Goal: Information Seeking & Learning: Learn about a topic

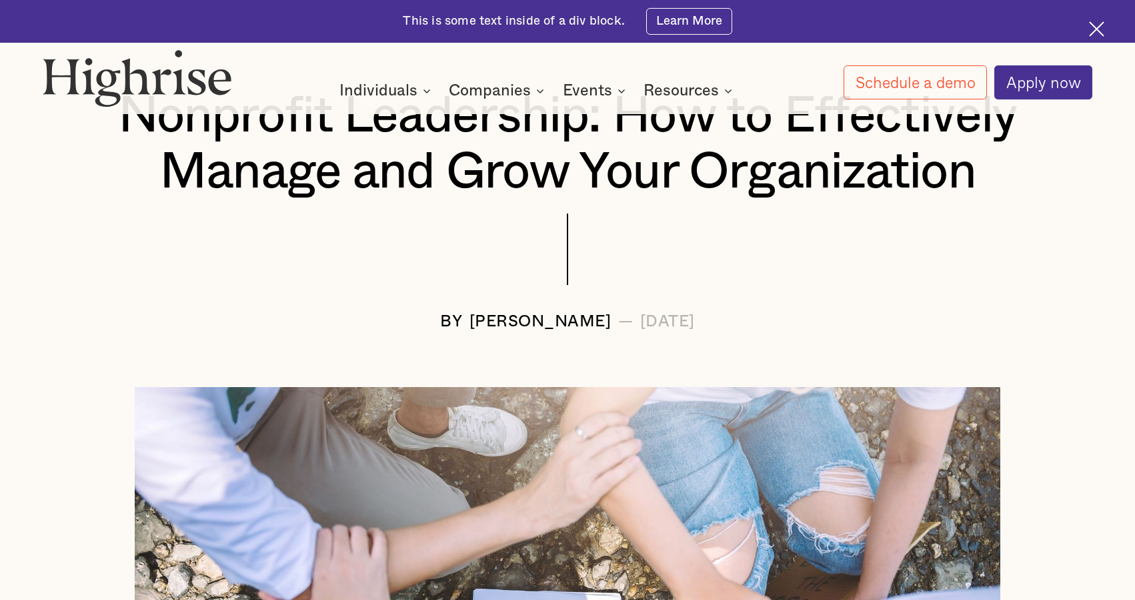
scroll to position [158, 0]
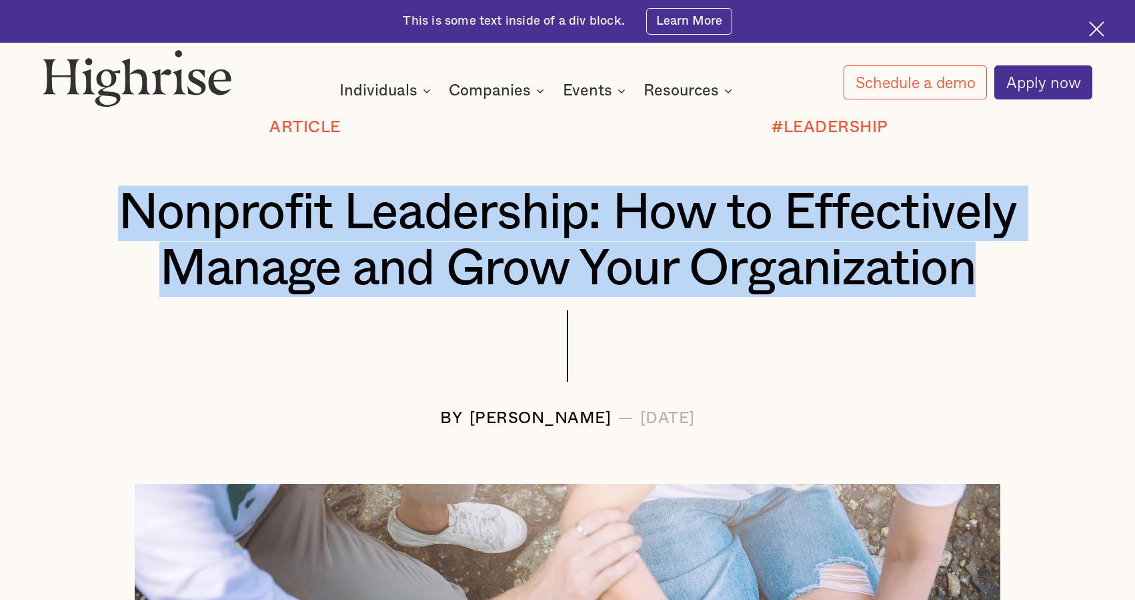
drag, startPoint x: 123, startPoint y: 199, endPoint x: 1032, endPoint y: 274, distance: 912.0
click at [1032, 274] on h1 "Nonprofit Leadership: How to Effectively Manage and Grow Your Organization" at bounding box center [567, 240] width 962 height 111
copy h1 "Nonprofit Leadership: How to Effectively Manage and Grow Your Organization"
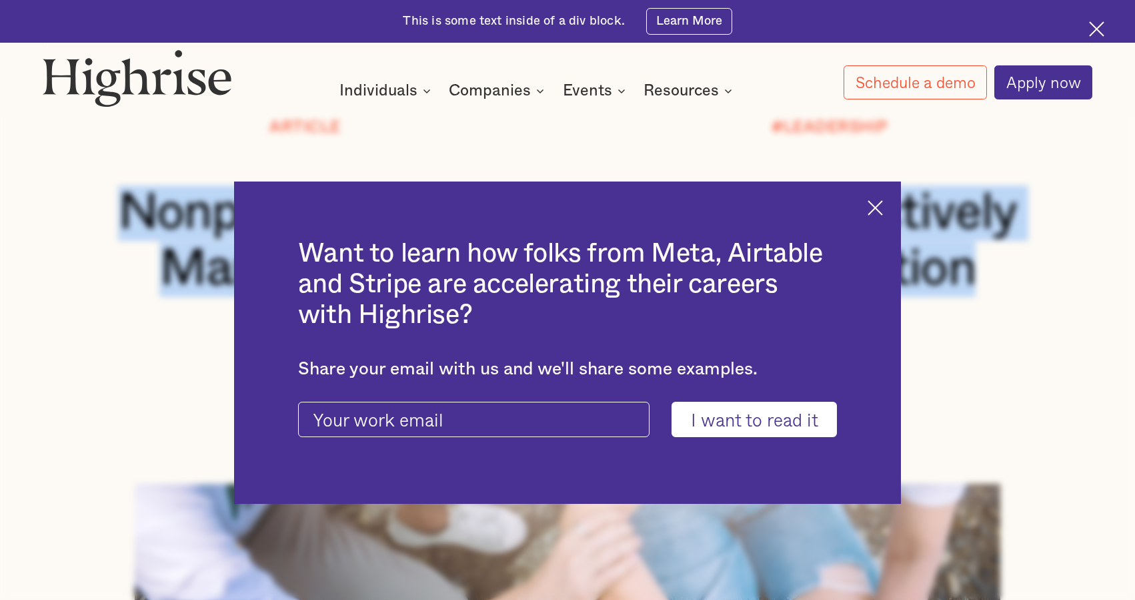
click at [873, 203] on img at bounding box center [875, 207] width 15 height 15
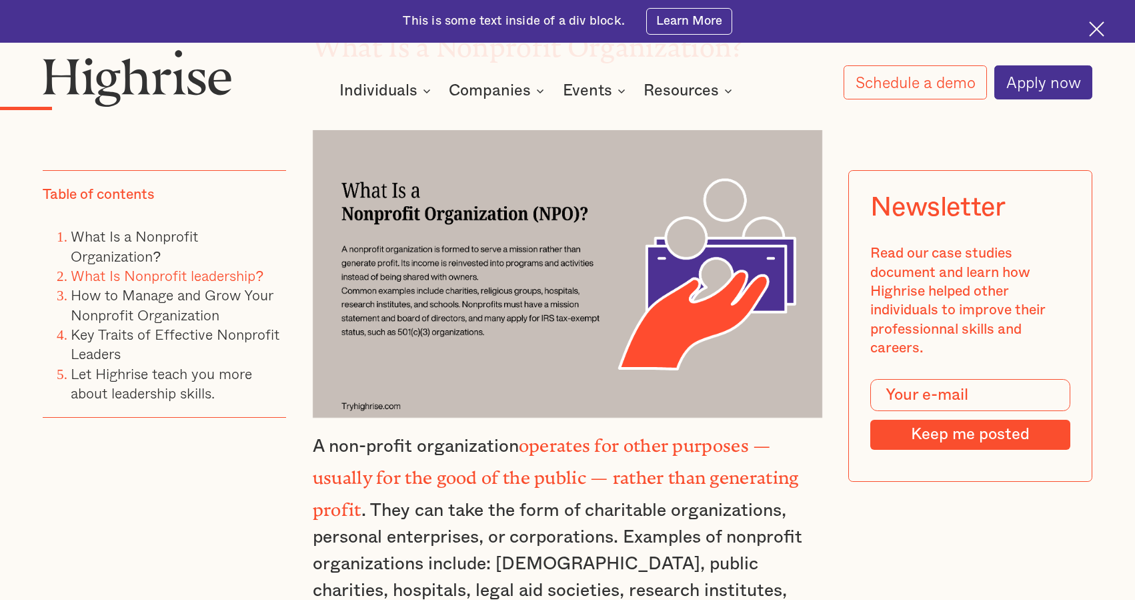
scroll to position [1344, 0]
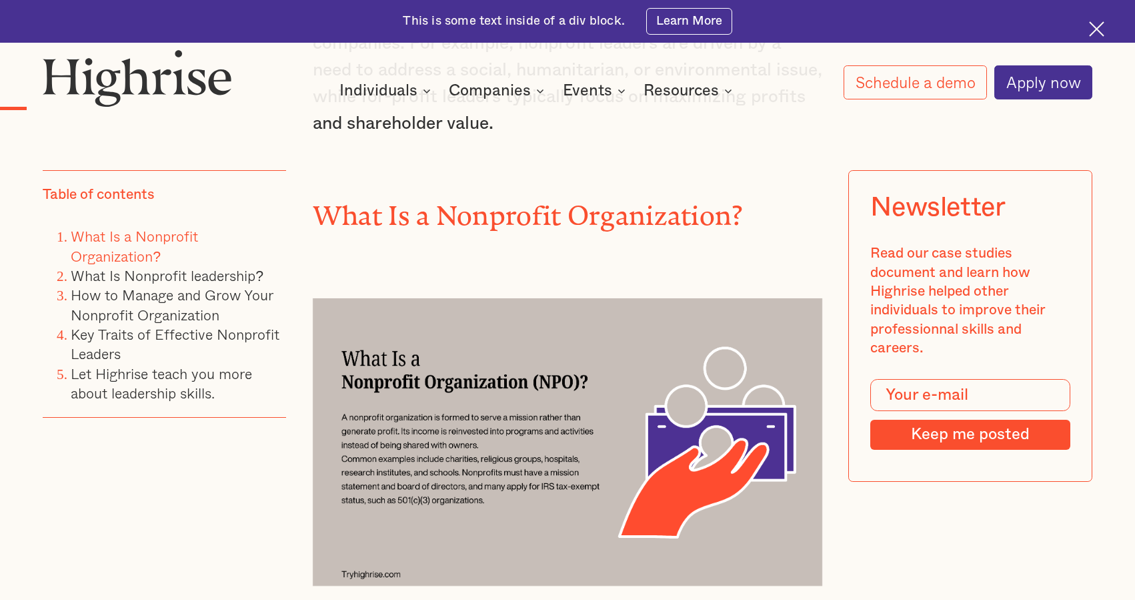
click at [554, 203] on strong "What Is a Nonprofit Organization?" at bounding box center [528, 208] width 431 height 17
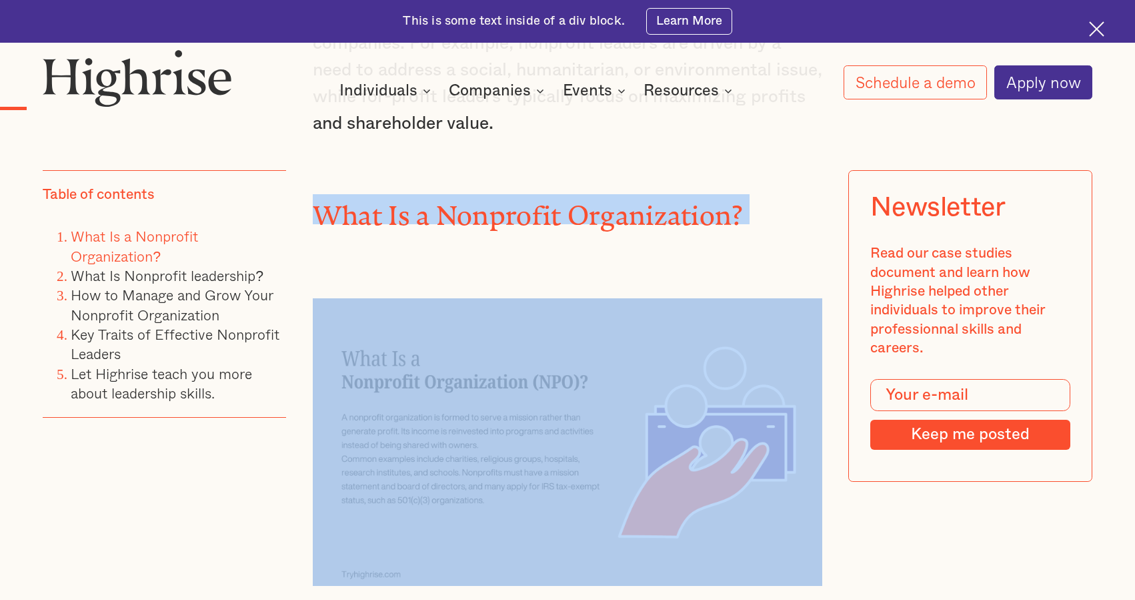
click at [554, 203] on strong "What Is a Nonprofit Organization?" at bounding box center [528, 208] width 431 height 17
copy strong "What Is a Nonprofit Organization?"
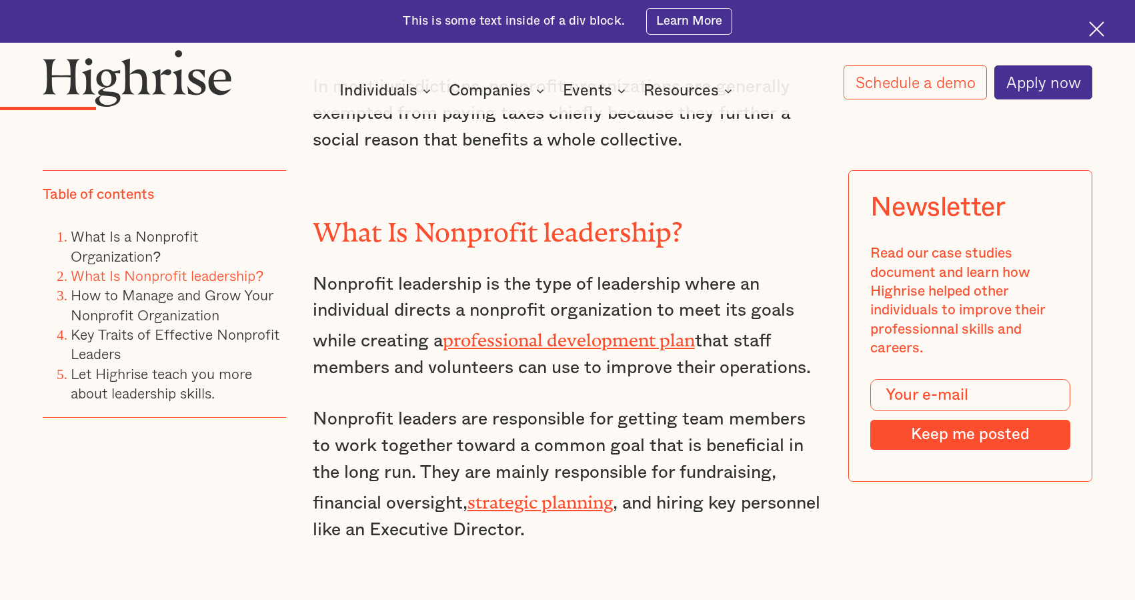
scroll to position [2082, 0]
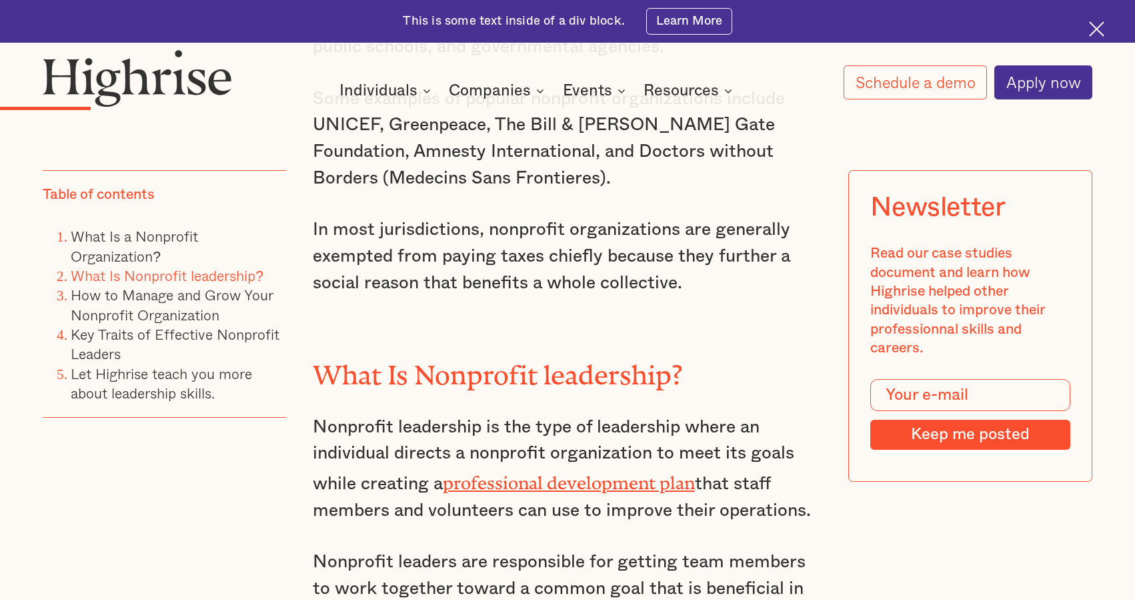
click at [557, 353] on h2 "What Is Nonprofit leadership?" at bounding box center [568, 368] width 510 height 30
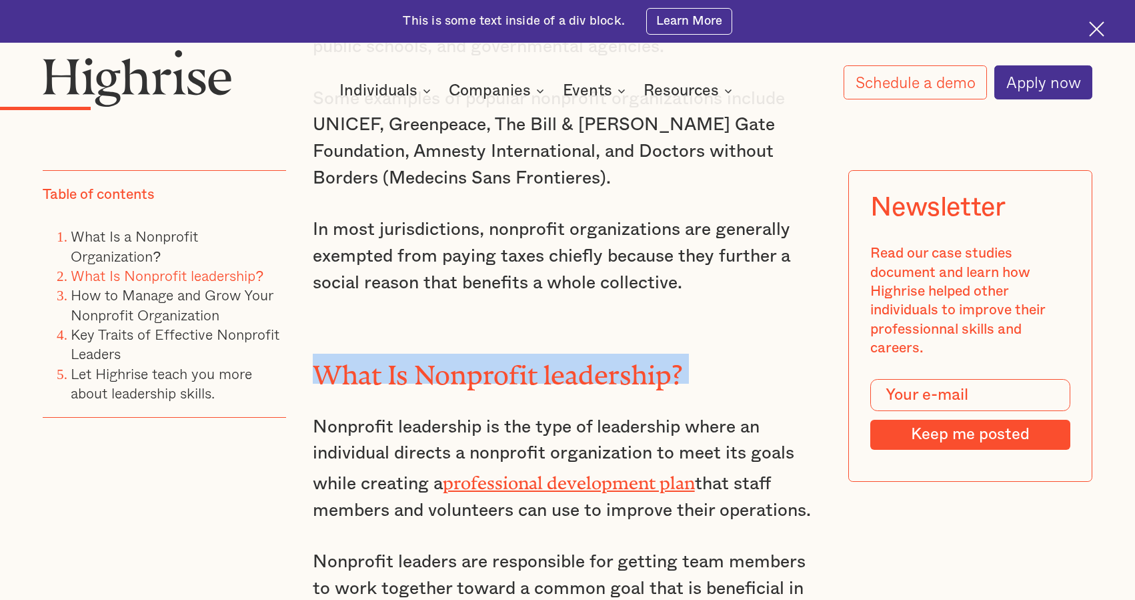
click at [557, 353] on h2 "What Is Nonprofit leadership?" at bounding box center [568, 368] width 510 height 30
copy h2 "What Is Nonprofit leadership?"
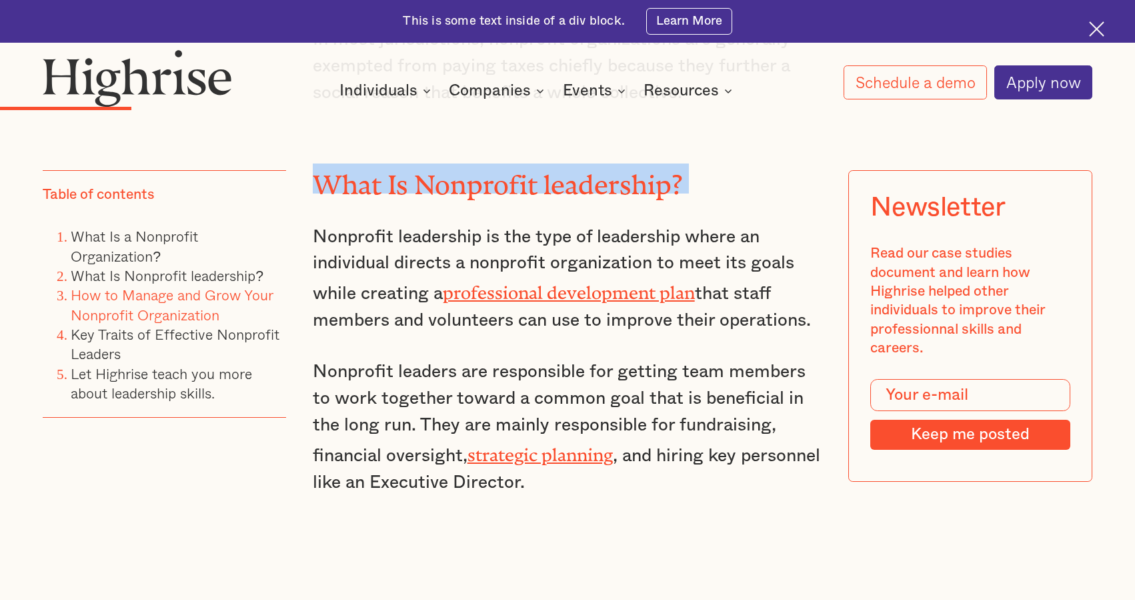
scroll to position [2568, 0]
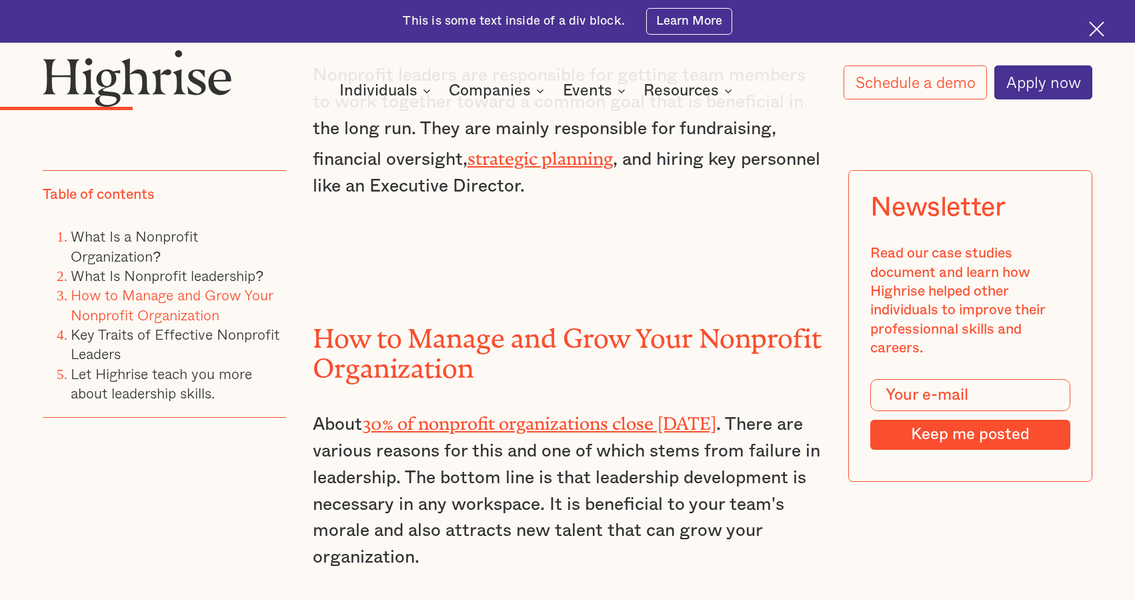
click at [423, 319] on h2 "How to Manage and Grow Your Nonprofit Organization" at bounding box center [568, 347] width 510 height 60
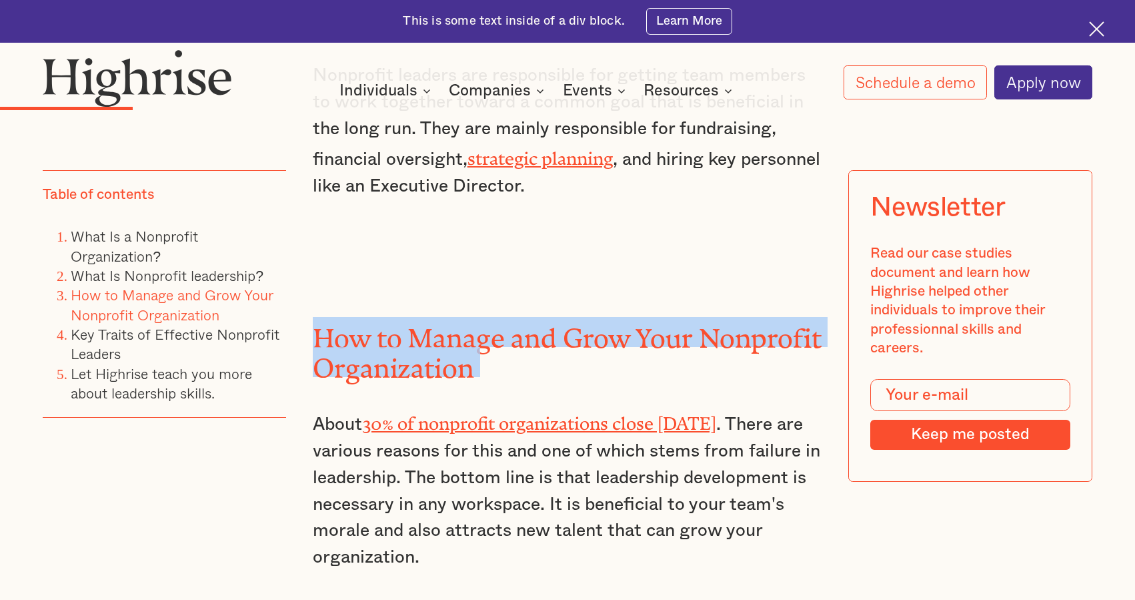
click at [423, 319] on h2 "How to Manage and Grow Your Nonprofit Organization" at bounding box center [568, 347] width 510 height 60
copy h2 "How to Manage and Grow Your Nonprofit Organization"
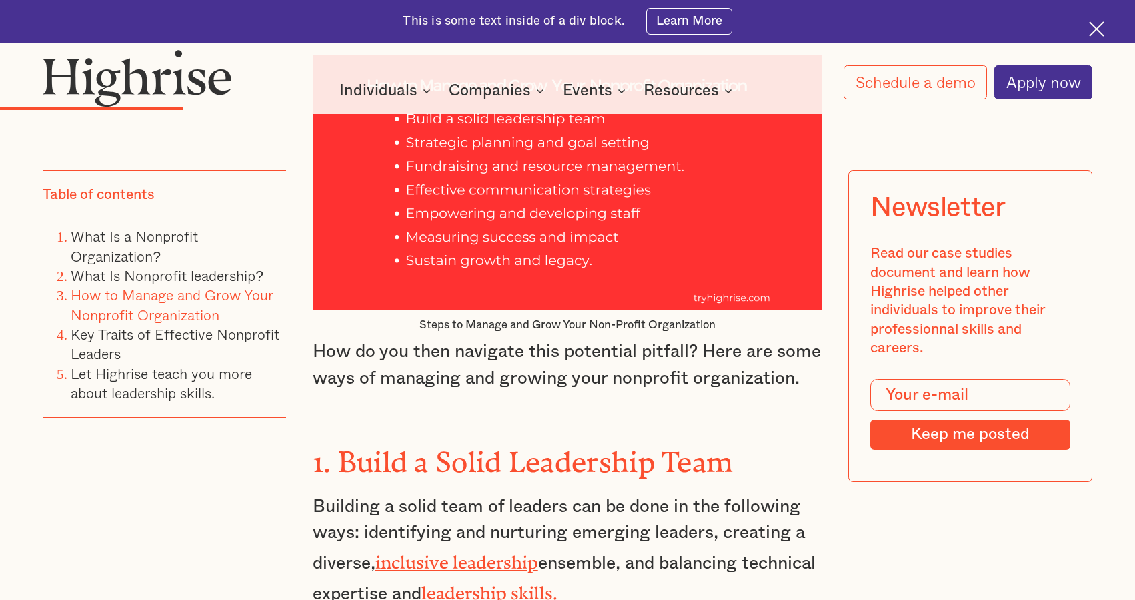
scroll to position [3154, 0]
click at [586, 445] on strong "1. Build a Solid Leadership Team" at bounding box center [523, 454] width 421 height 18
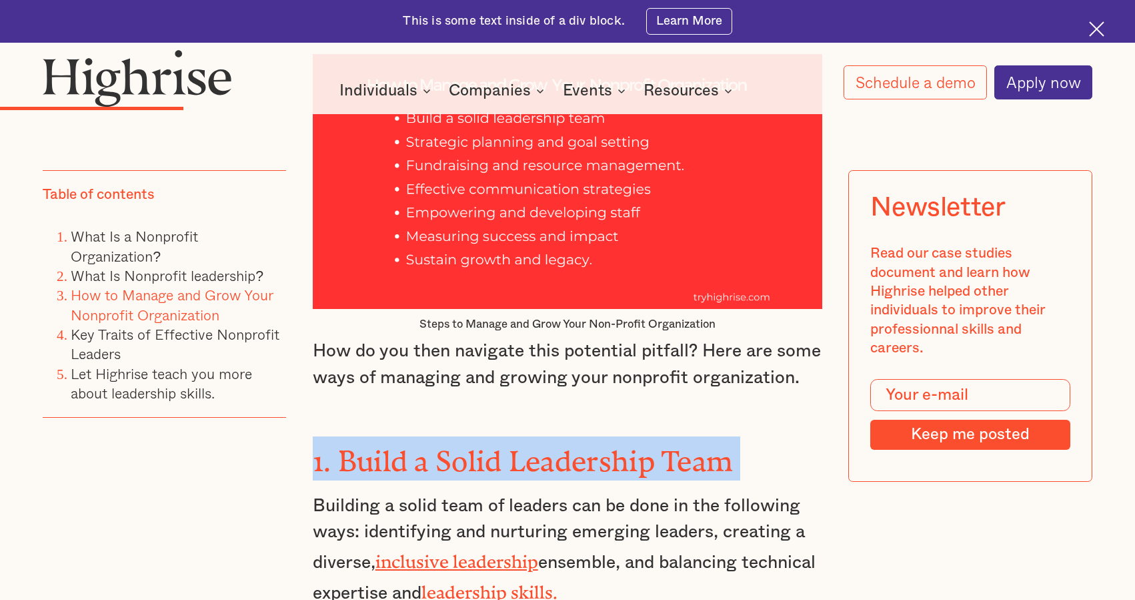
click at [586, 445] on strong "1. Build a Solid Leadership Team" at bounding box center [523, 454] width 421 height 18
copy strong "1. Build a Solid Leadership Team"
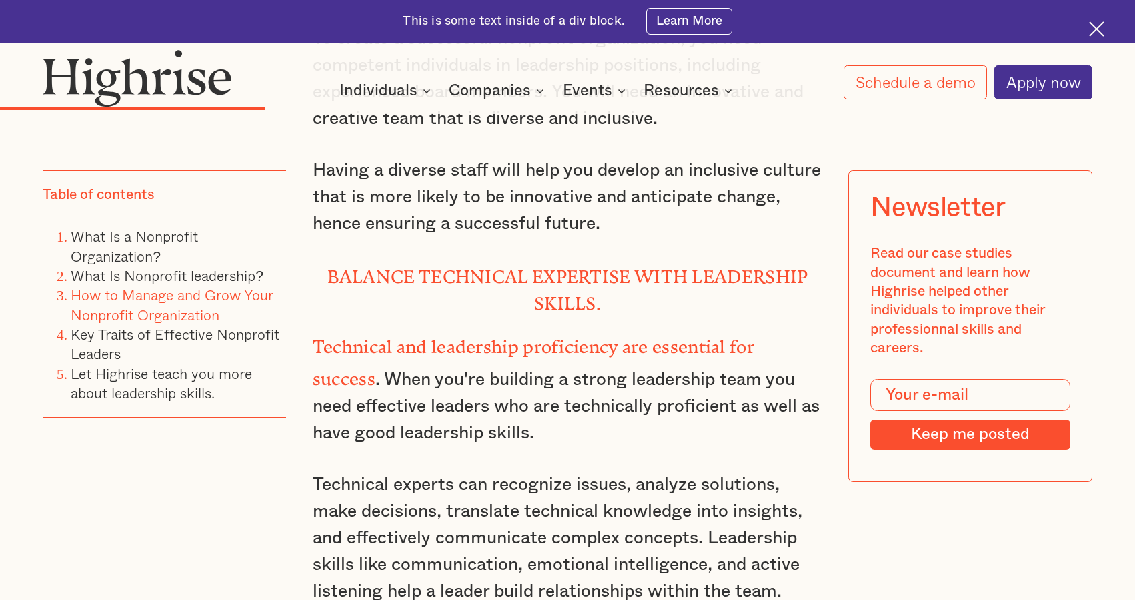
scroll to position [4361, 0]
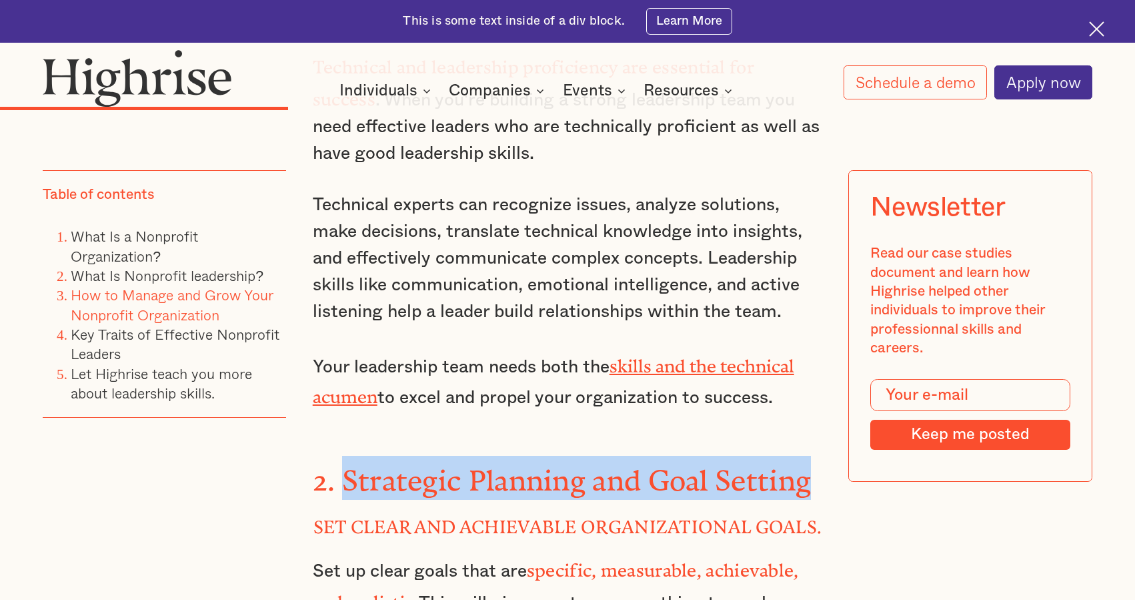
drag, startPoint x: 351, startPoint y: 371, endPoint x: 828, endPoint y: 374, distance: 476.8
copy strong "Strategic Planning and Goal Setting"
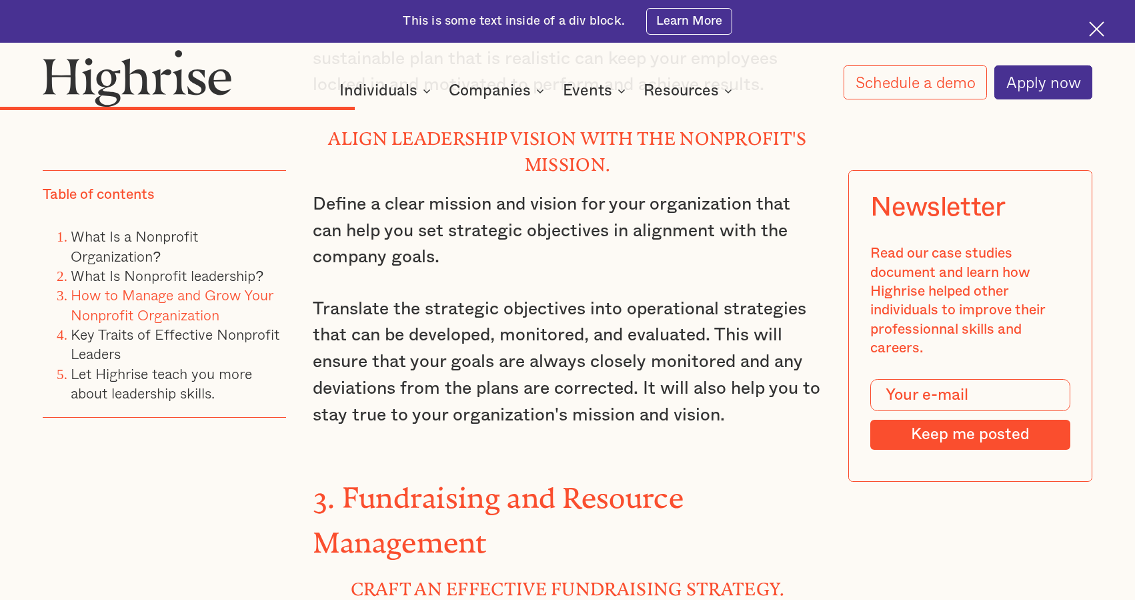
scroll to position [5146, 0]
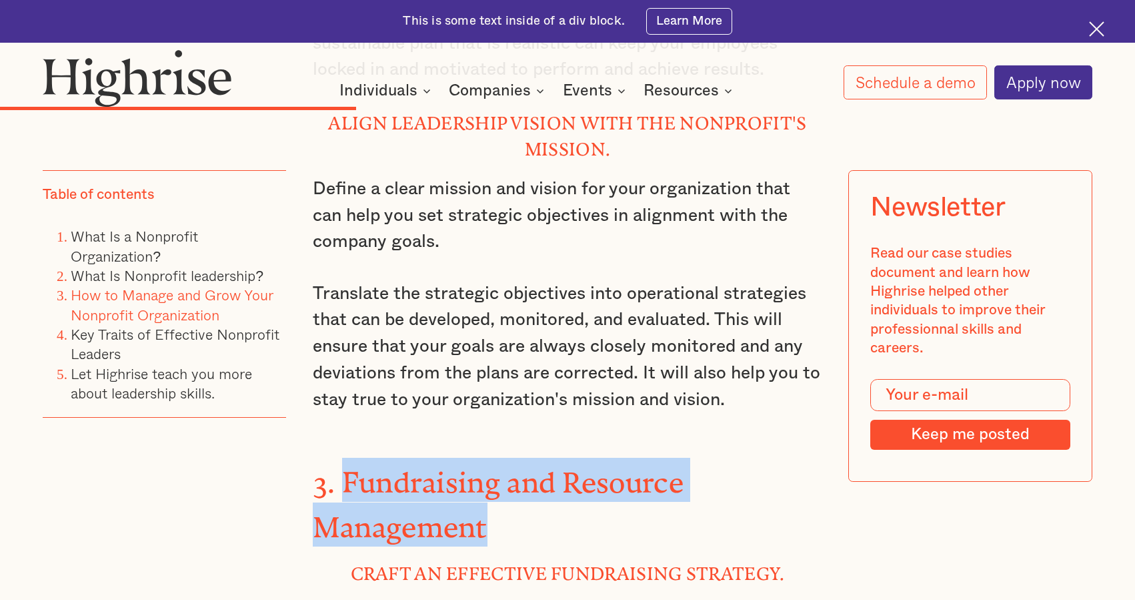
drag, startPoint x: 499, startPoint y: 361, endPoint x: 342, endPoint y: 333, distance: 160.0
click at [342, 457] on h3 "3. Fundraising and Resource Management" at bounding box center [568, 501] width 510 height 88
copy strong "Fundraising and Resource Management"
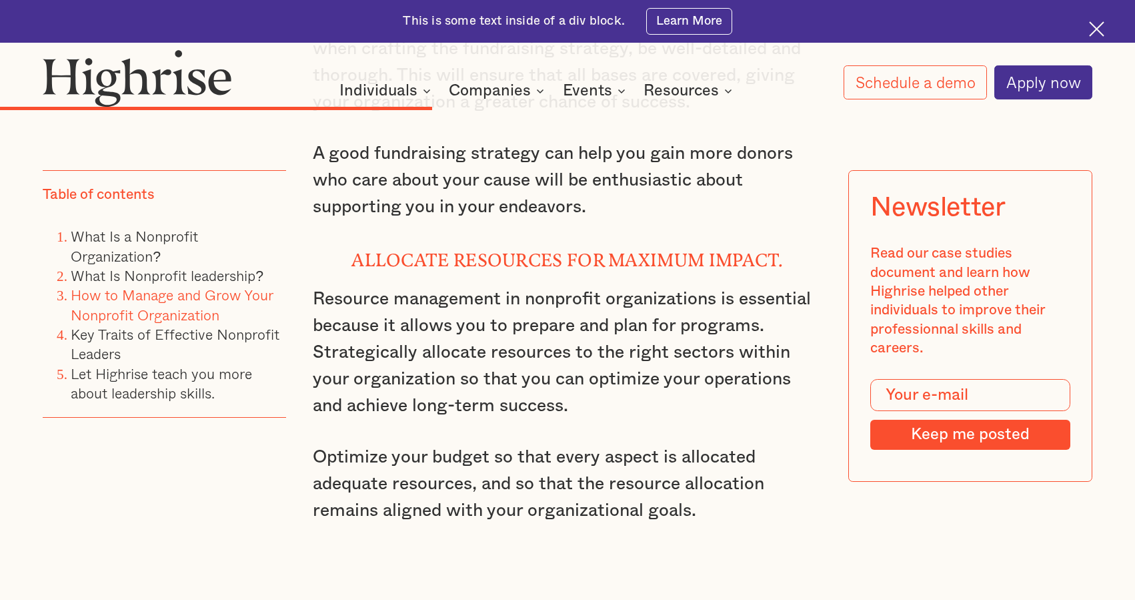
scroll to position [6045, 0]
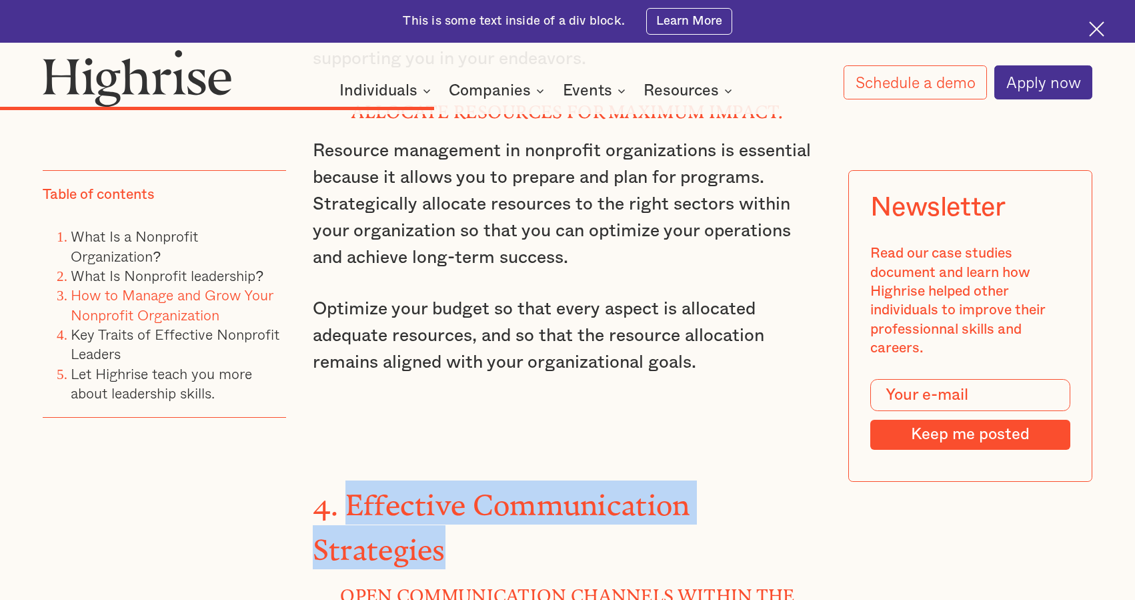
drag, startPoint x: 477, startPoint y: 360, endPoint x: 347, endPoint y: 323, distance: 135.9
click at [347, 480] on h3 "4. Effective Communication Strategies" at bounding box center [568, 524] width 510 height 88
copy strong "Effective Communication Strategies"
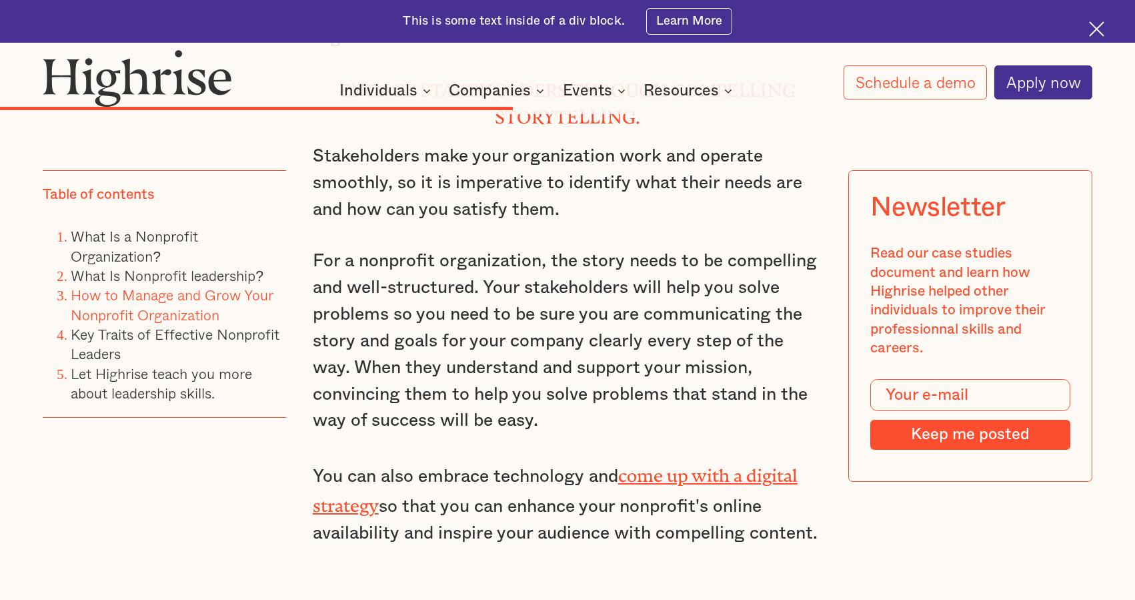
scroll to position [6963, 0]
drag, startPoint x: 341, startPoint y: 381, endPoint x: 810, endPoint y: 382, distance: 468.8
copy strong "Empowering and Developing Staff"
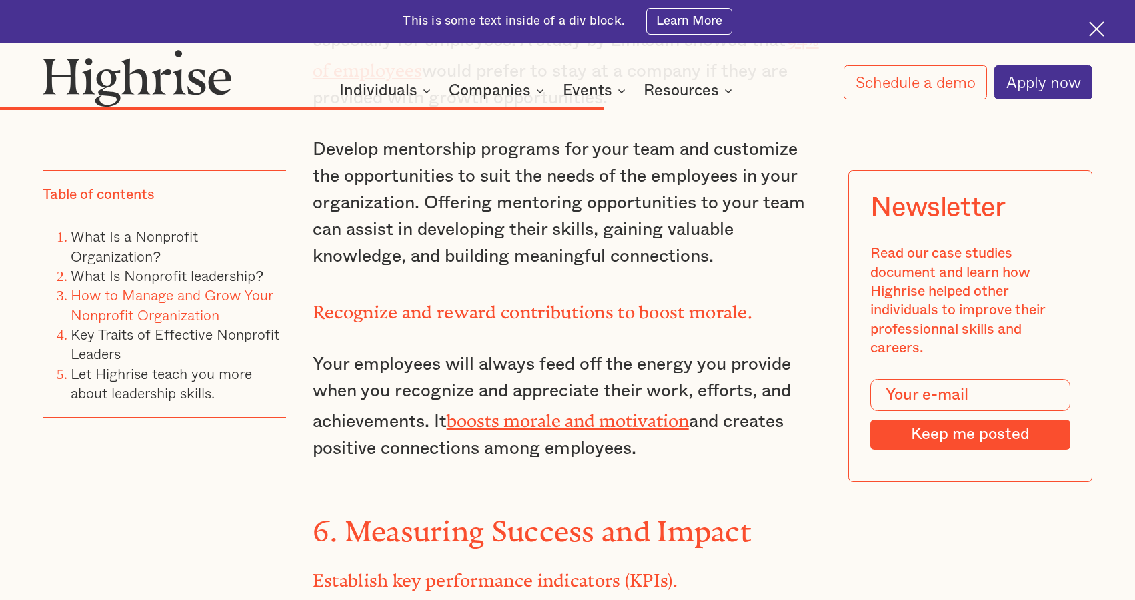
scroll to position [7979, 0]
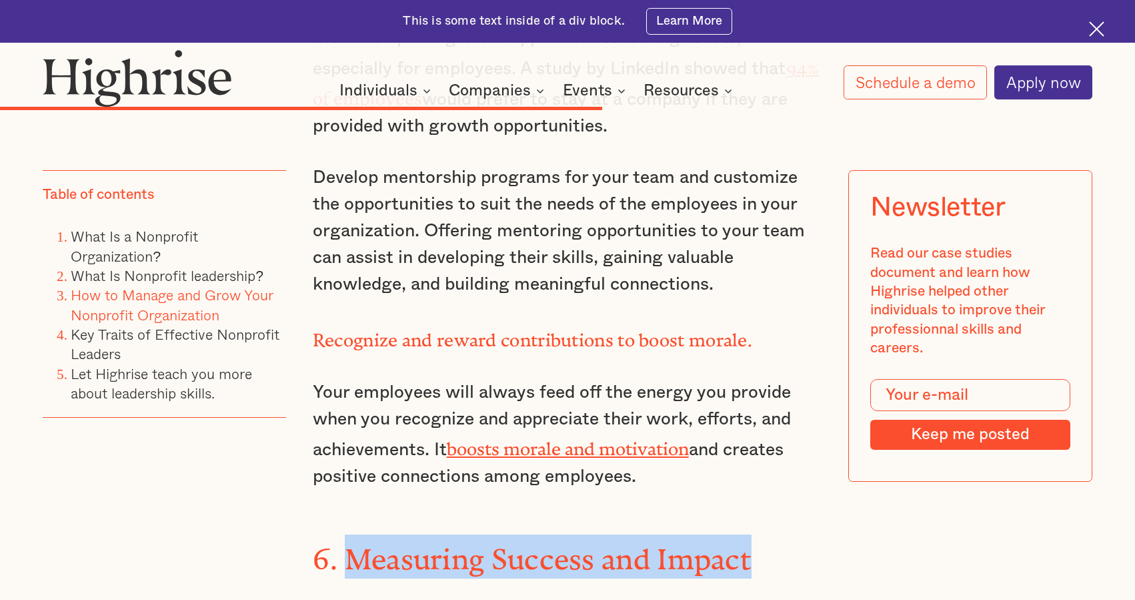
drag, startPoint x: 347, startPoint y: 277, endPoint x: 776, endPoint y: 280, distance: 428.8
click at [776, 534] on h3 "6. Measuring Success and Impact" at bounding box center [568, 556] width 510 height 44
copy strong "Measuring Success and Impact"
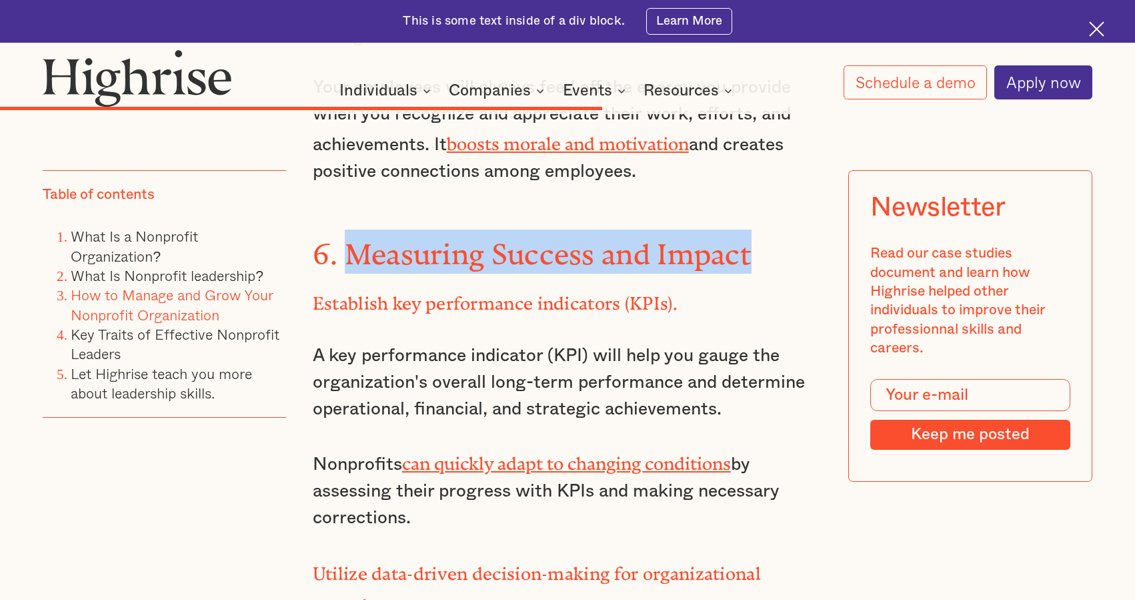
scroll to position [8679, 0]
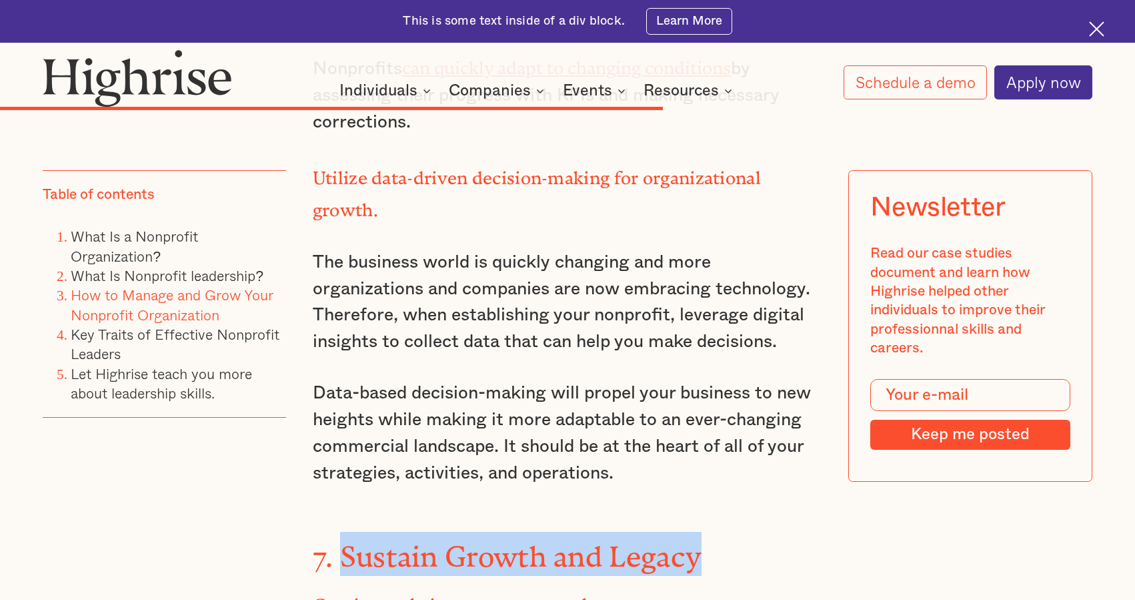
drag, startPoint x: 343, startPoint y: 241, endPoint x: 804, endPoint y: 277, distance: 462.9
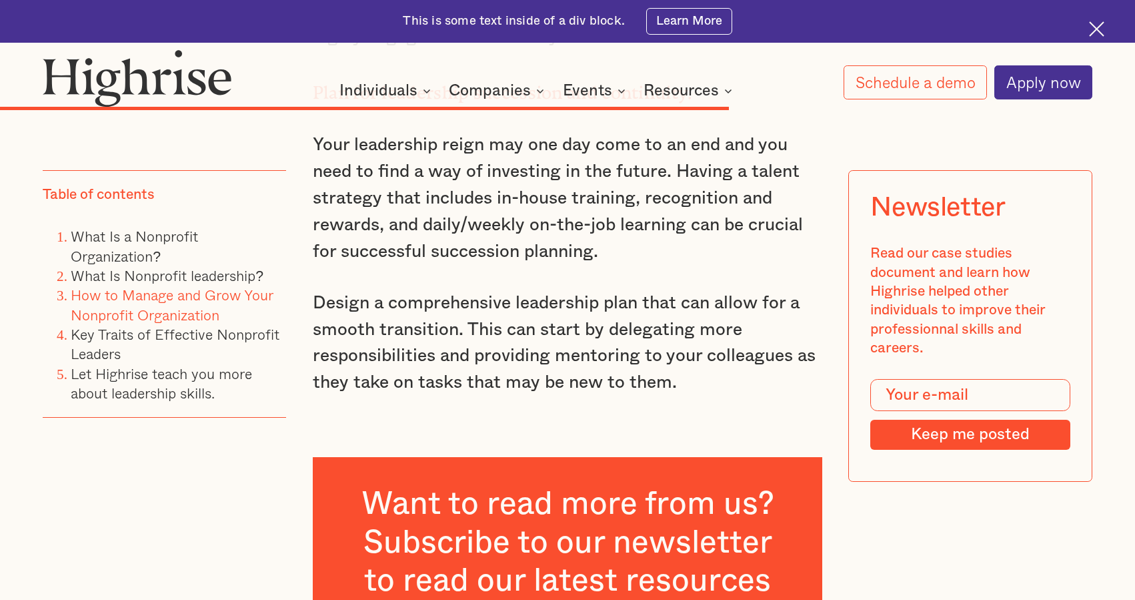
scroll to position [9640, 0]
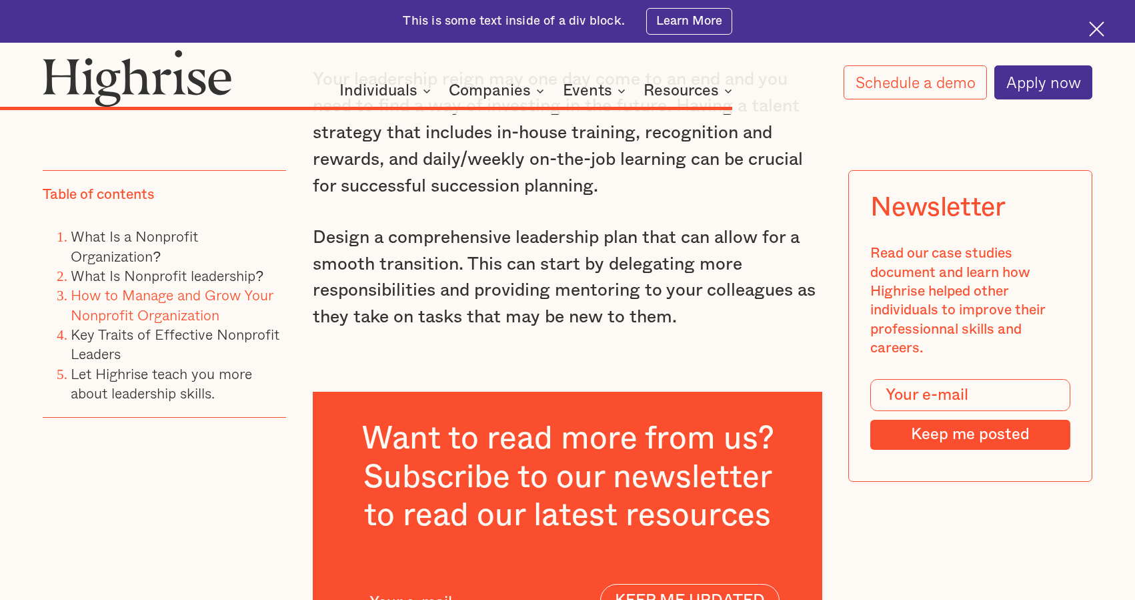
drag, startPoint x: 411, startPoint y: 432, endPoint x: 311, endPoint y: 397, distance: 105.9
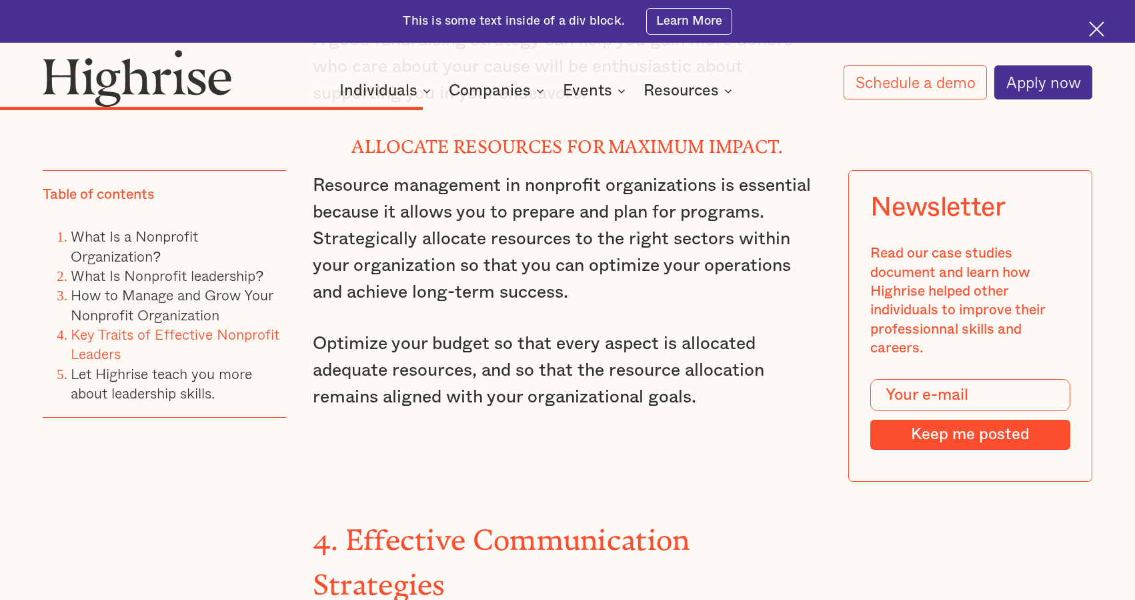
scroll to position [6011, 0]
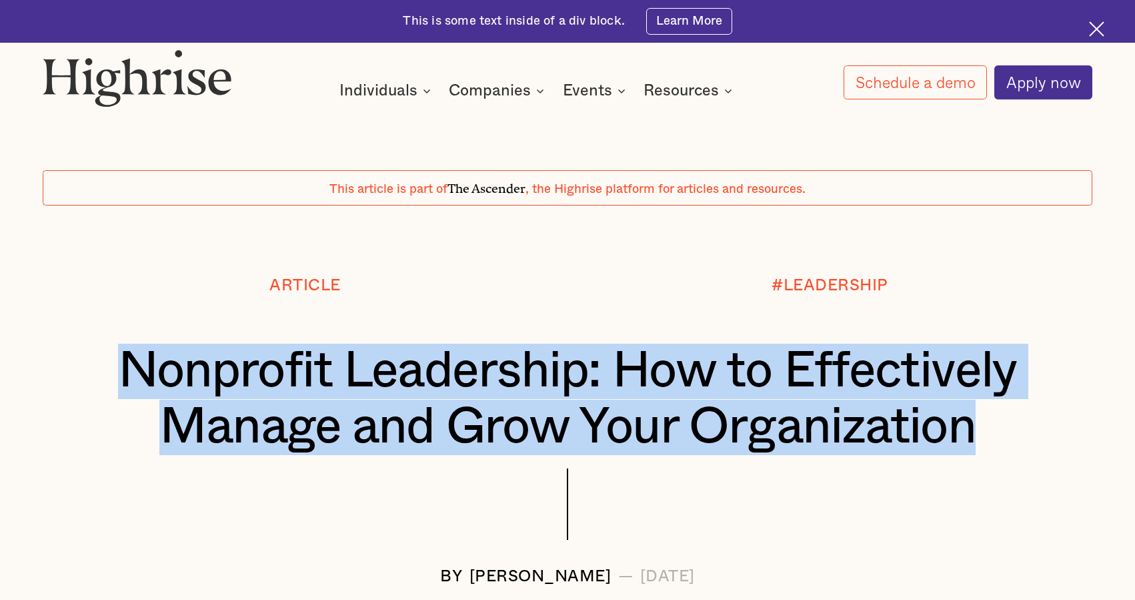
drag, startPoint x: 115, startPoint y: 366, endPoint x: 976, endPoint y: 426, distance: 863.0
click at [976, 426] on h1 "Nonprofit Leadership: How to Effectively Manage and Grow Your Organization" at bounding box center [567, 398] width 962 height 111
copy h1 "Nonprofit Leadership: How to Effectively Manage and Grow Your Organization"
